Goal: Information Seeking & Learning: Check status

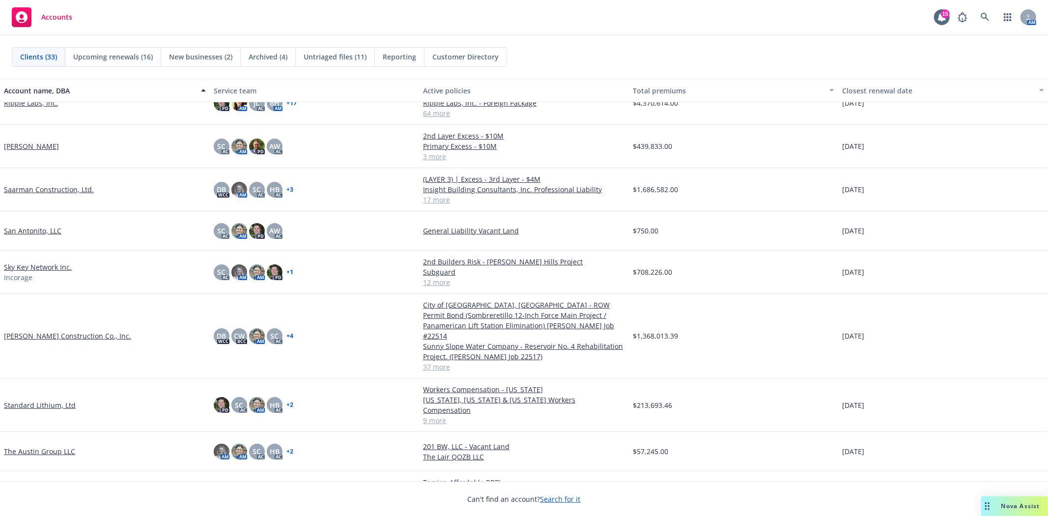
scroll to position [819, 0]
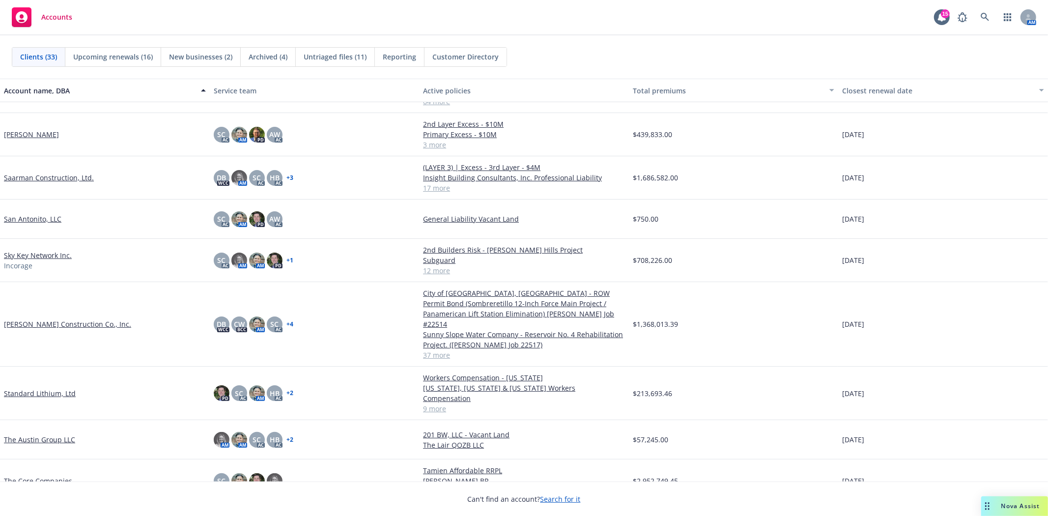
click at [44, 388] on link "Standard Lithium, Ltd" at bounding box center [40, 393] width 72 height 10
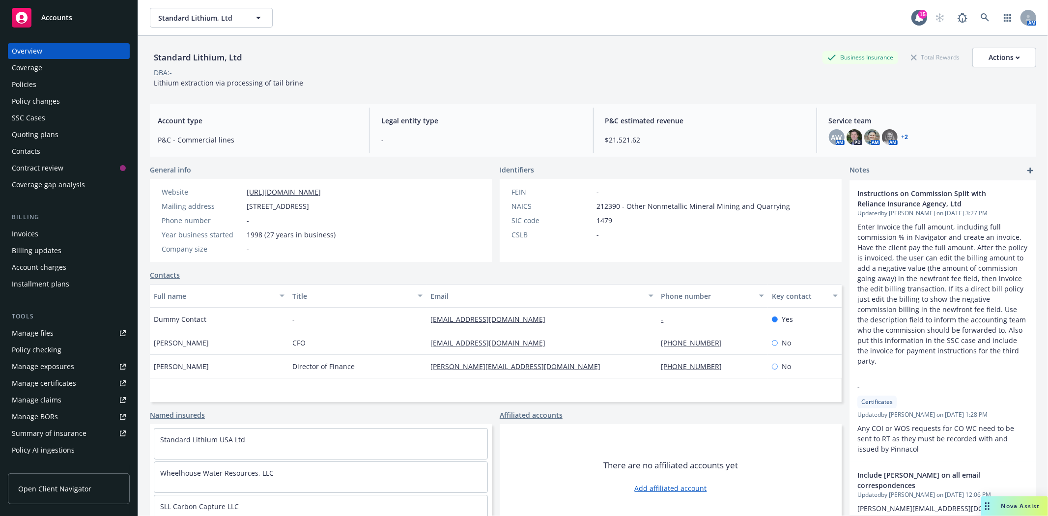
click at [29, 87] on div "Policies" at bounding box center [24, 85] width 25 height 16
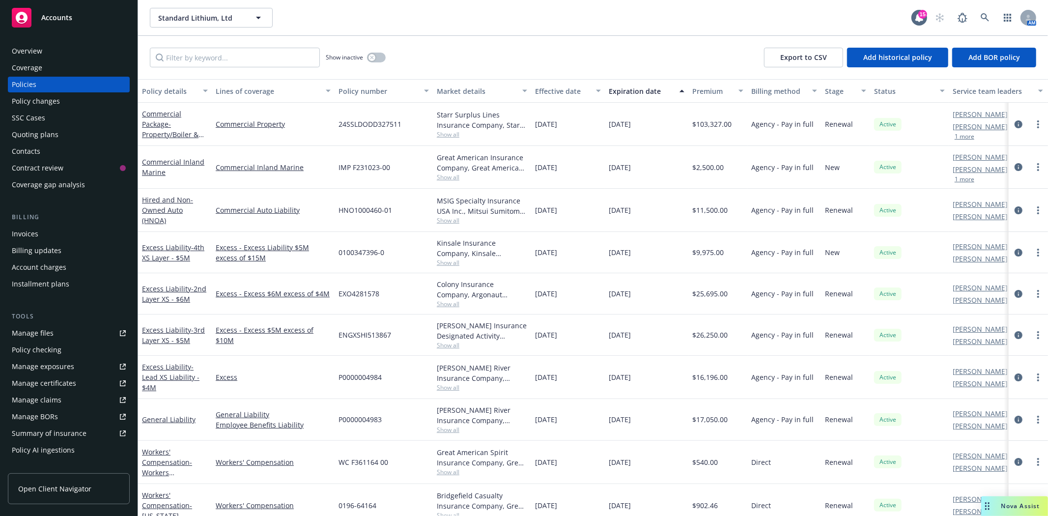
click at [34, 229] on div "Invoices" at bounding box center [25, 234] width 27 height 16
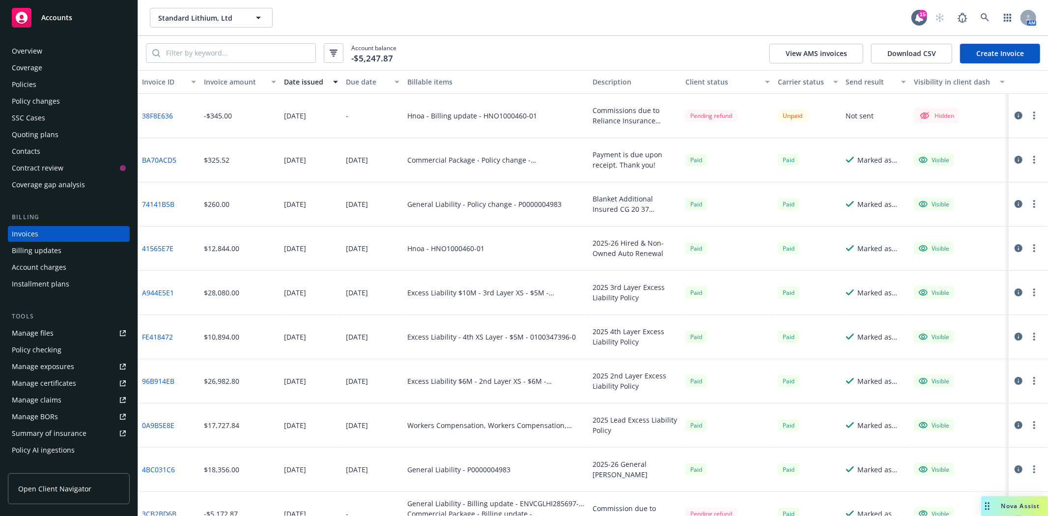
click at [38, 84] on div "Policies" at bounding box center [69, 85] width 114 height 16
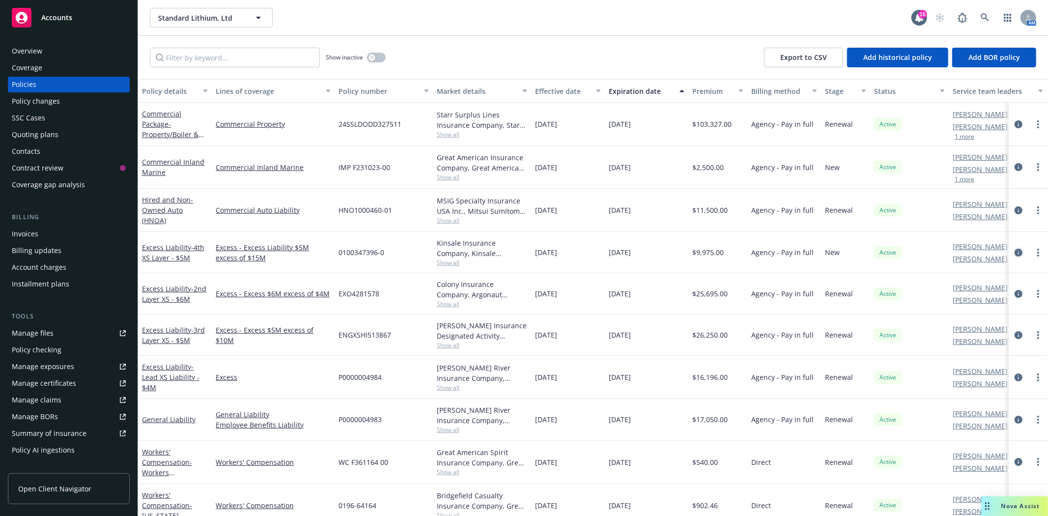
click at [1015, 249] on icon "circleInformation" at bounding box center [1019, 253] width 8 height 8
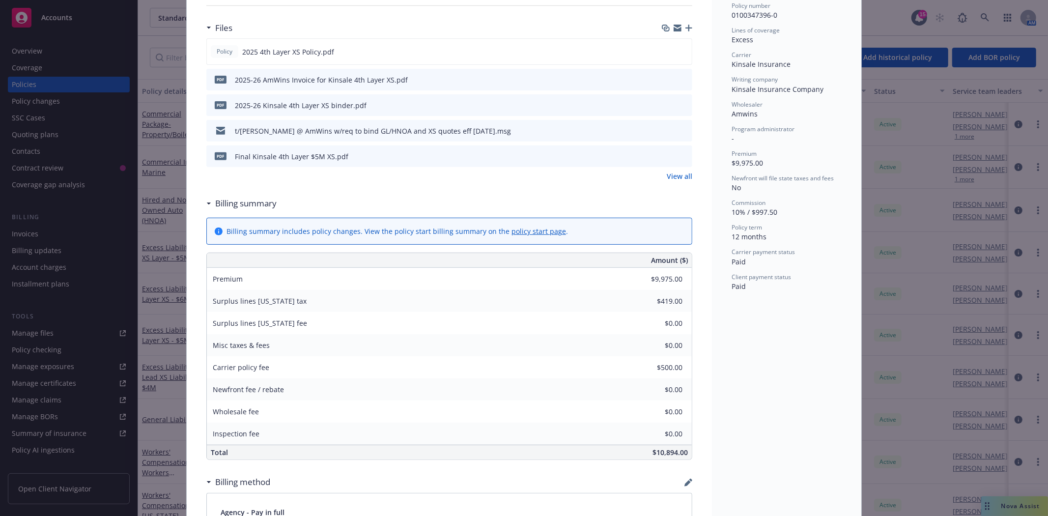
scroll to position [273, 0]
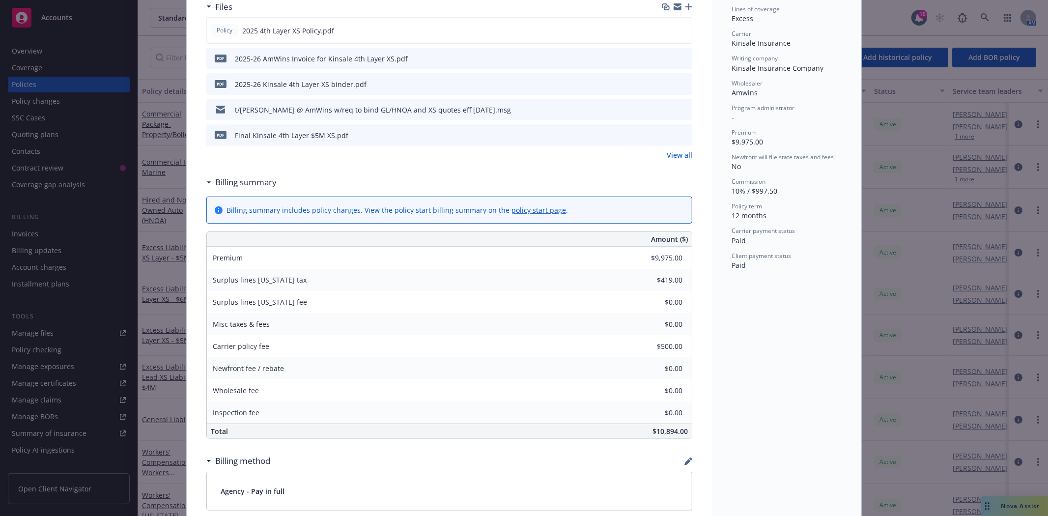
click at [512, 207] on link "policy start page" at bounding box center [539, 209] width 55 height 9
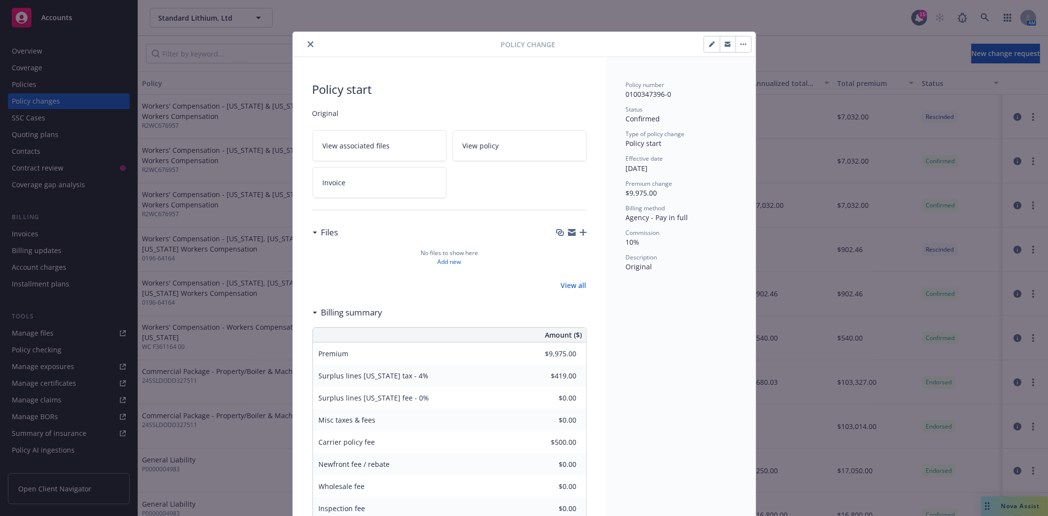
click at [308, 44] on icon "close" at bounding box center [311, 44] width 6 height 6
